Goal: Task Accomplishment & Management: Complete application form

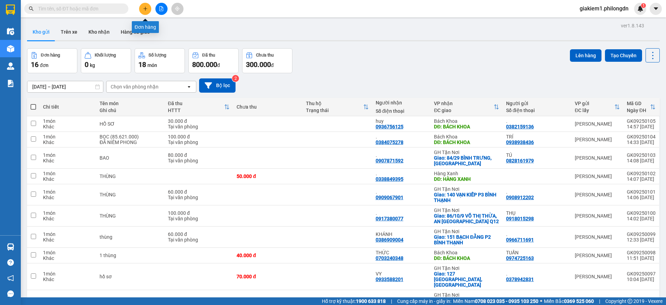
click at [145, 6] on button at bounding box center [145, 9] width 12 height 12
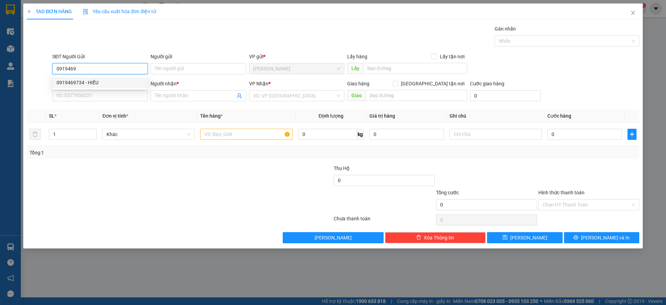
click at [107, 83] on div "0919469734 - HIẾU" at bounding box center [100, 83] width 87 height 8
type input "0919469734"
type input "HIẾU"
type input "0908686636"
type input "HUY"
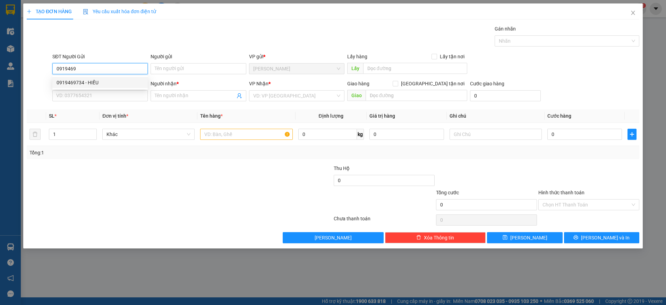
type input "BÁCH KHOA"
type input "30.000"
type input "0919469734"
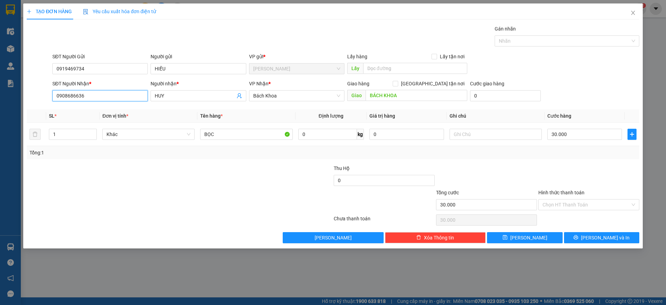
click at [111, 99] on input "0908686636" at bounding box center [99, 95] width 95 height 11
click at [632, 13] on icon "close" at bounding box center [633, 13] width 6 height 6
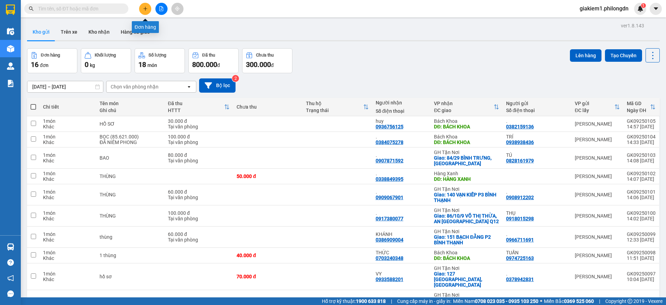
click at [145, 7] on icon "plus" at bounding box center [145, 8] width 5 height 5
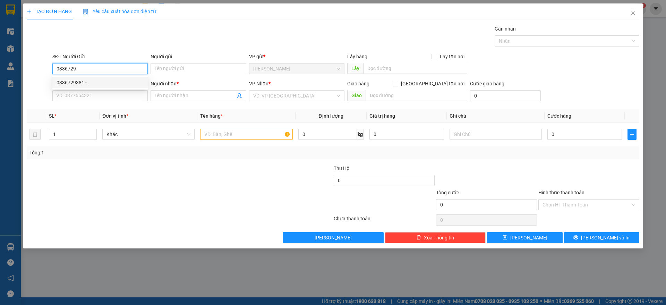
click at [92, 85] on div "0336729381 - ." at bounding box center [100, 83] width 87 height 8
type input "0336729381"
type input "."
type input "0944232323"
type input "PHÚC"
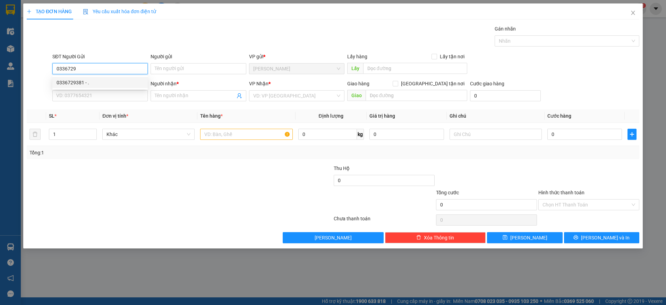
checkbox input "true"
type input "516 [PERSON_NAME], [PERSON_NAME]"
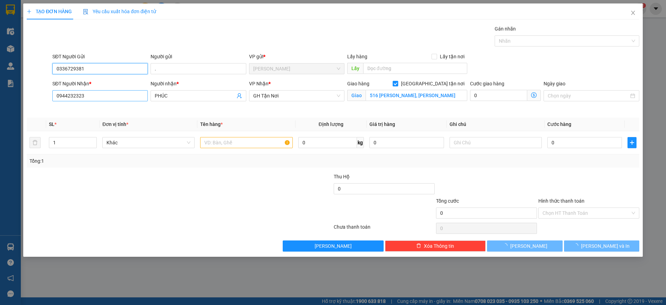
type input "0336729381"
click at [127, 99] on input "0944232323" at bounding box center [99, 95] width 95 height 11
type input "120.000"
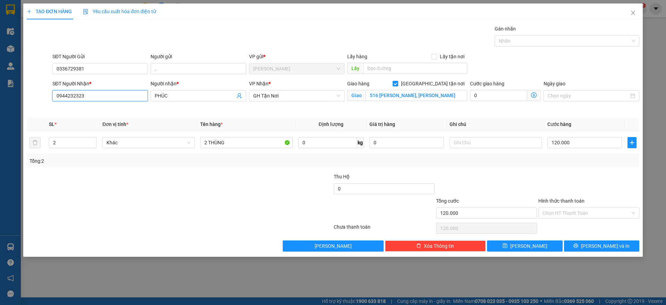
click at [127, 99] on input "0944232323" at bounding box center [99, 95] width 95 height 11
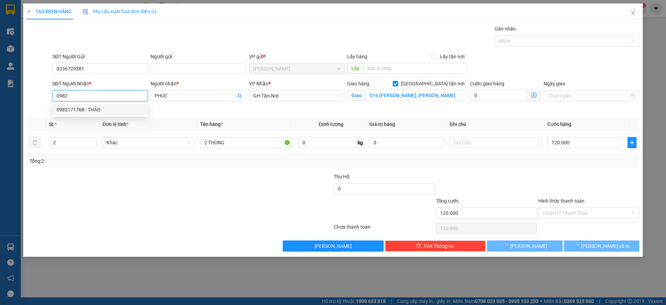
click at [128, 105] on div "0982171768 - THẢO" at bounding box center [99, 109] width 95 height 11
type input "0982171768"
type input "THẢO"
type input "211 LÔ 1, CX THANH ĐA P27 BÌNH THẠNH"
type input "70.000"
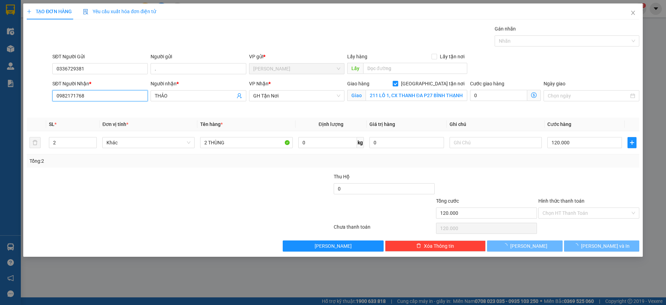
type input "70.000"
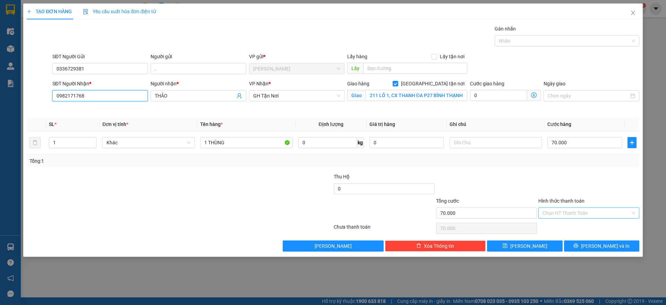
type input "0982171768"
click at [578, 216] on input "Hình thức thanh toán" at bounding box center [587, 213] width 88 height 10
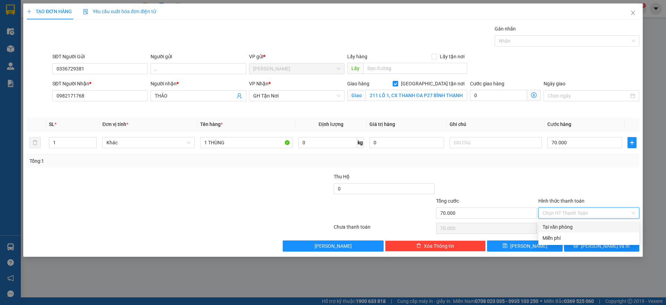
click at [561, 228] on div "Tại văn phòng" at bounding box center [589, 227] width 93 height 8
type input "0"
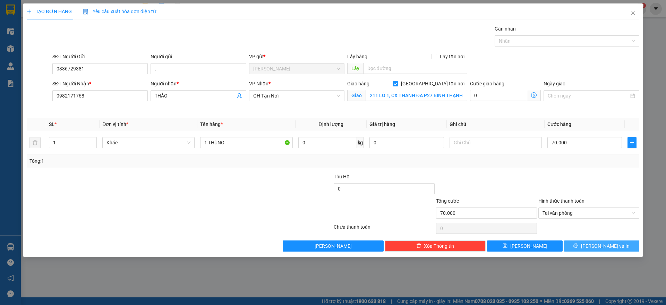
click at [573, 244] on button "[PERSON_NAME] và In" at bounding box center [601, 245] width 75 height 11
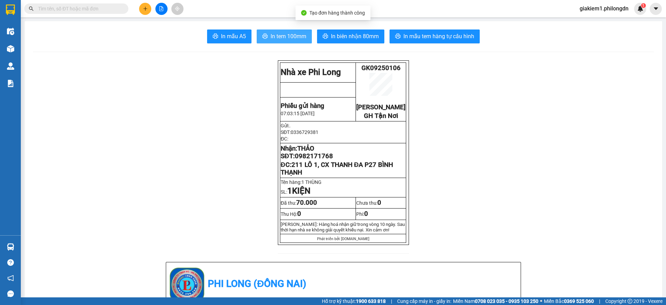
click at [271, 37] on span "In tem 100mm" at bounding box center [289, 36] width 36 height 9
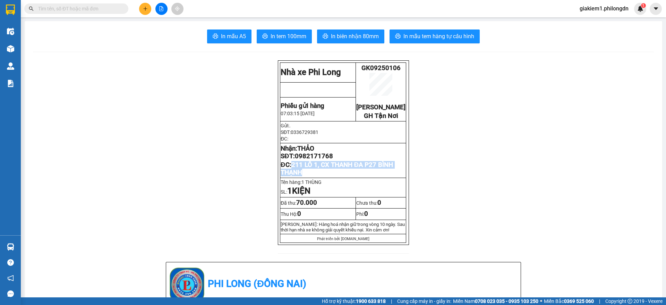
drag, startPoint x: 309, startPoint y: 180, endPoint x: 290, endPoint y: 173, distance: 19.8
click at [290, 173] on p "ĐC: 211 LÔ 1, CX THANH ĐA P27 BÌNH THẠNH" at bounding box center [343, 168] width 125 height 15
copy span "211 LÔ 1, CX THANH ĐA P27 BÌNH THẠNH"
click at [309, 160] on span "0982171768" at bounding box center [314, 156] width 38 height 8
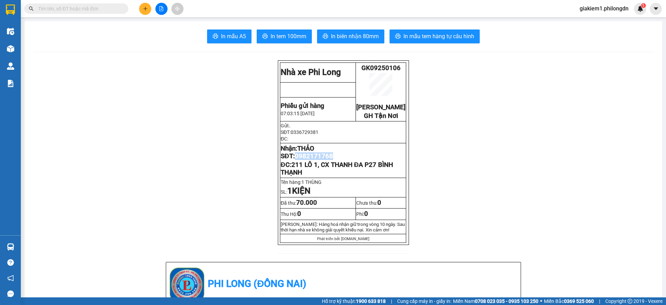
copy span "0982171768"
